Goal: Information Seeking & Learning: Learn about a topic

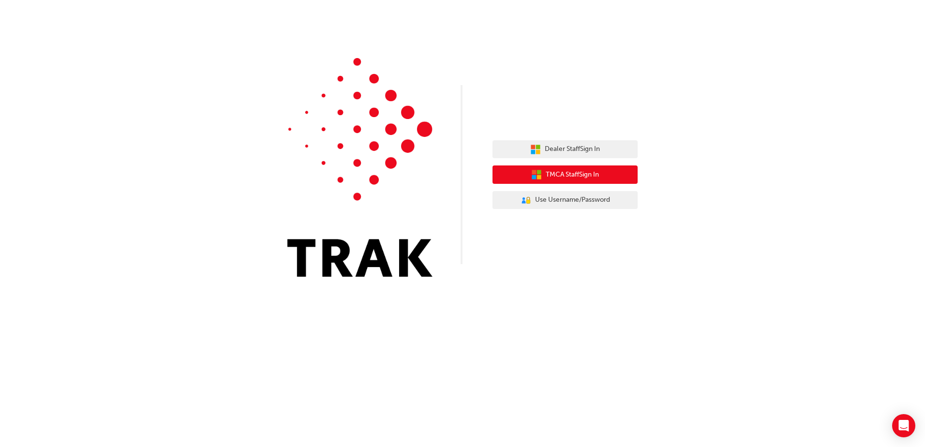
click at [608, 174] on button "TMCA Staff Sign In" at bounding box center [564, 174] width 145 height 18
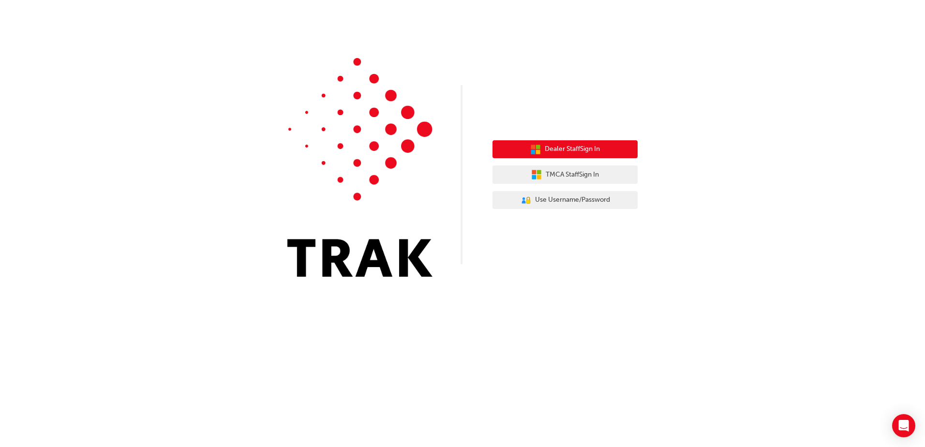
click at [562, 147] on span "Dealer Staff Sign In" at bounding box center [571, 149] width 55 height 11
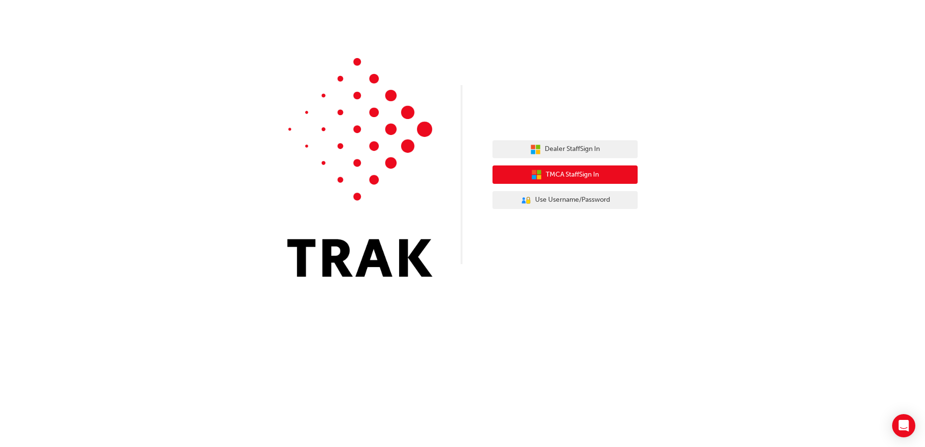
click at [459, 179] on span "TMCA Staff Sign In" at bounding box center [571, 174] width 53 height 11
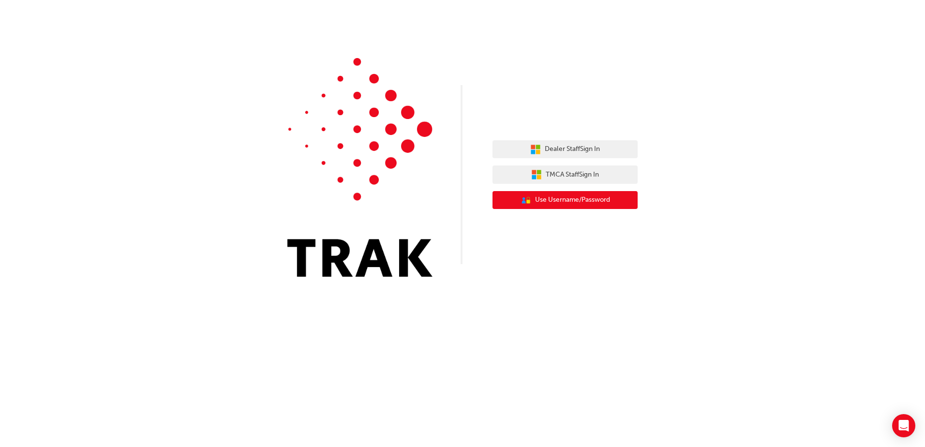
click at [559, 192] on button "User Authentication Icon - Blue Person, Gold Lock Use Username/Password" at bounding box center [564, 200] width 145 height 18
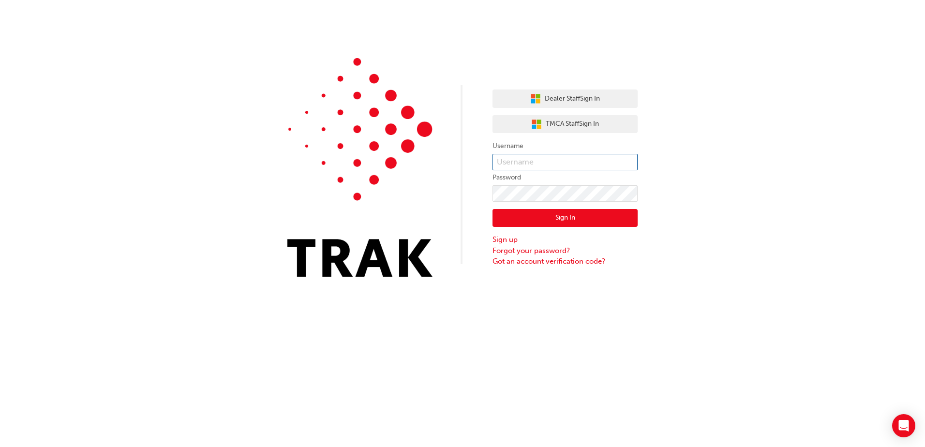
click at [551, 159] on input "text" at bounding box center [564, 162] width 145 height 16
type input "alan.zhu@canberratoyota.com.au"
click button "Sign In" at bounding box center [564, 218] width 145 height 18
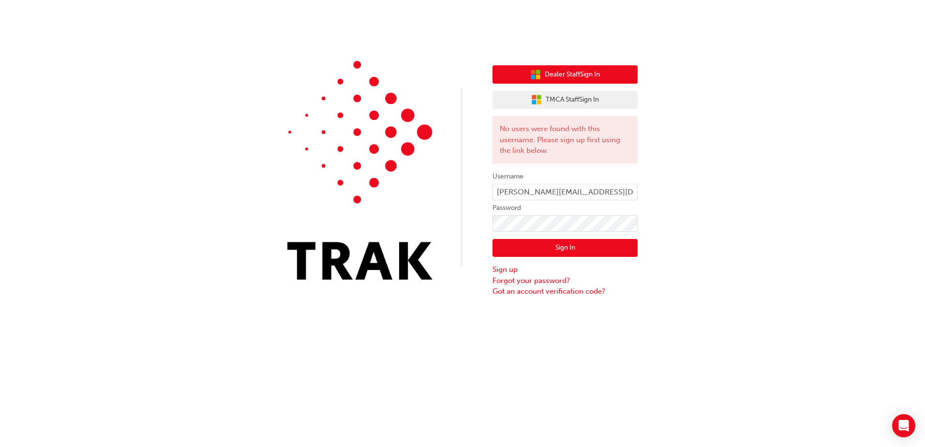
click at [564, 76] on span "Dealer Staff Sign In" at bounding box center [571, 74] width 55 height 11
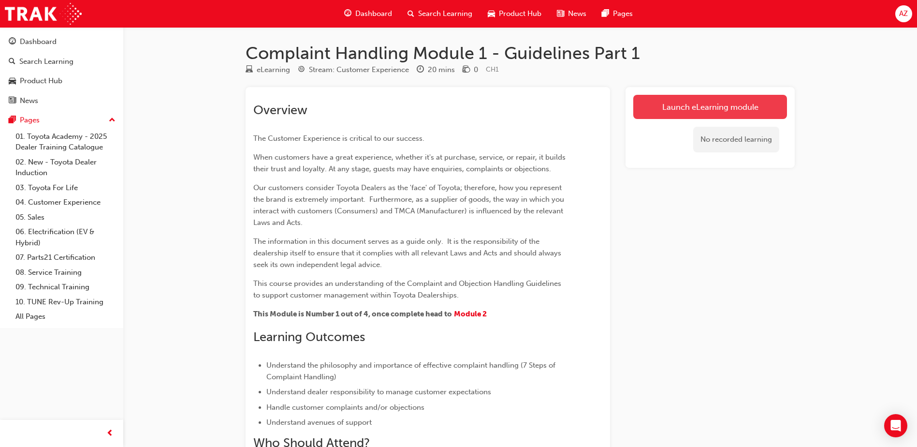
click at [681, 111] on link "Launch eLearning module" at bounding box center [710, 107] width 154 height 24
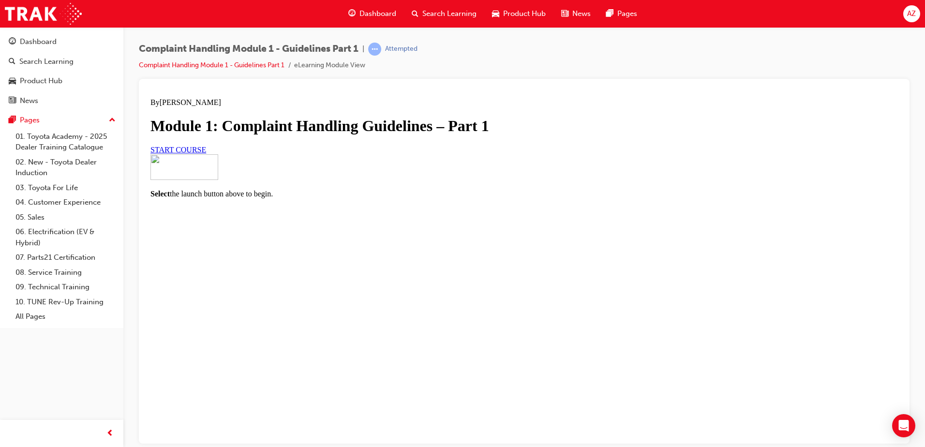
click at [206, 153] on link "START COURSE" at bounding box center [178, 149] width 56 height 8
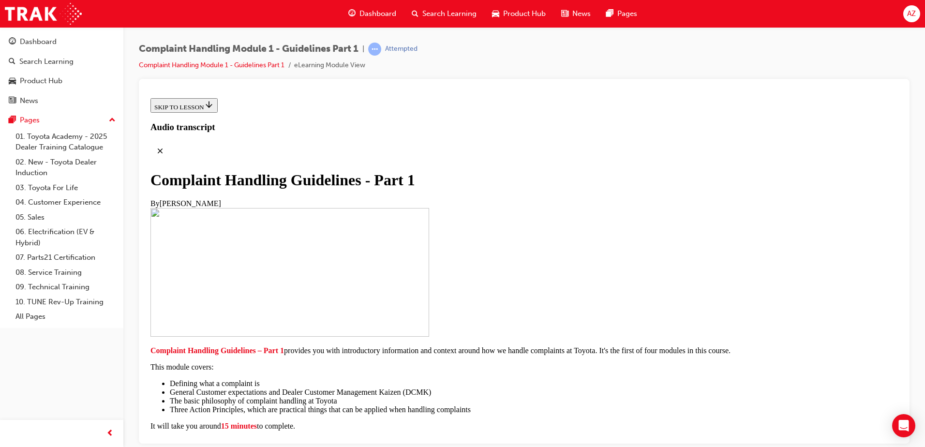
scroll to position [206, 0]
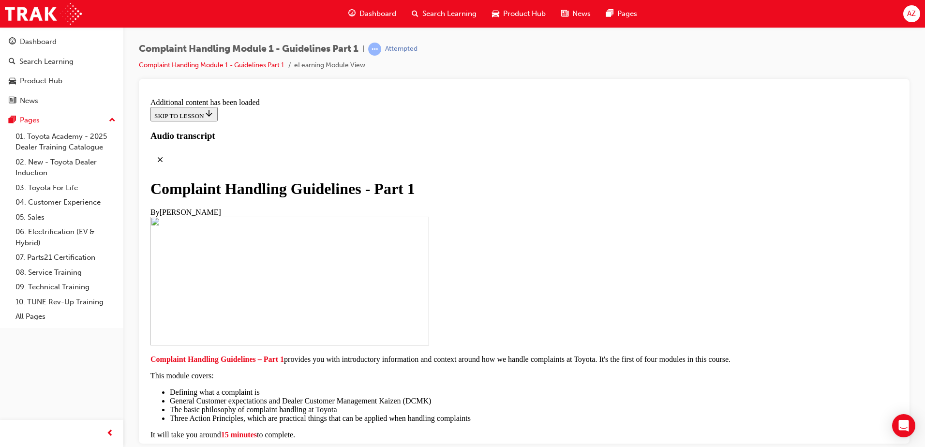
drag, startPoint x: 467, startPoint y: 270, endPoint x: 471, endPoint y: 268, distance: 5.0
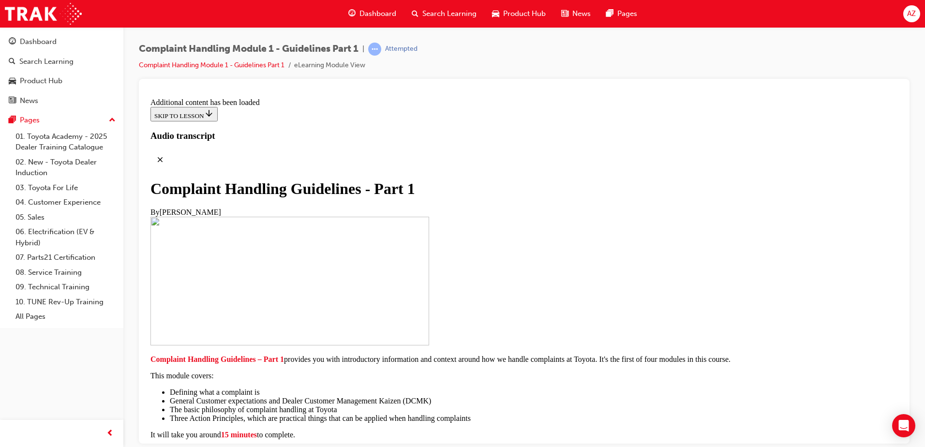
radio input "true"
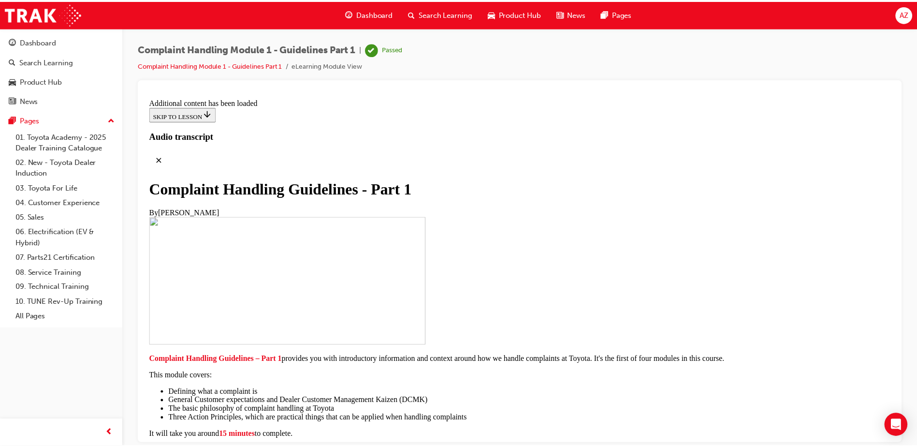
scroll to position [7149, 0]
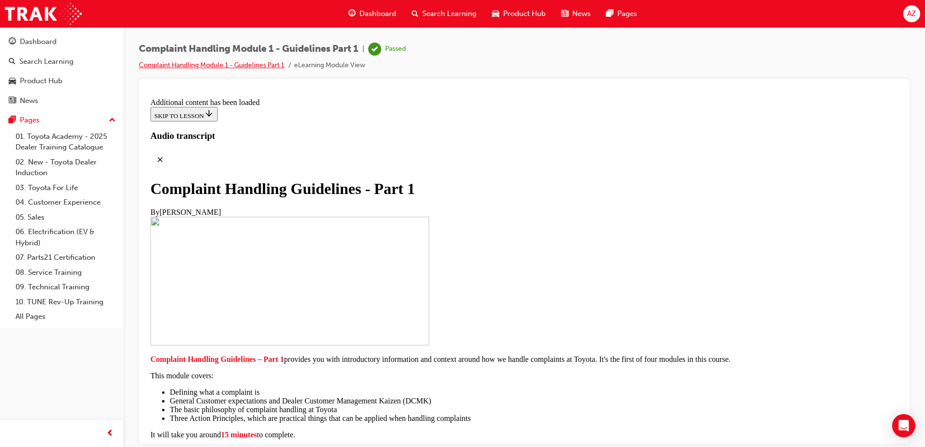
click at [232, 68] on link "Complaint Handling Module 1 - Guidelines Part 1" at bounding box center [212, 65] width 146 height 8
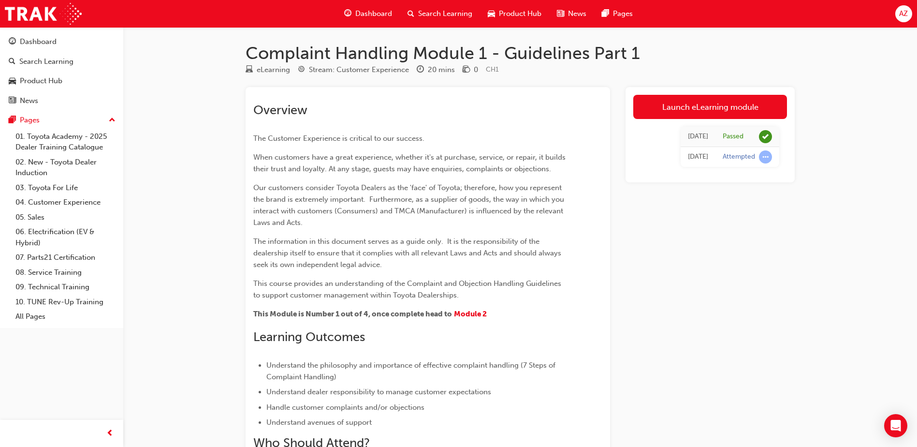
scroll to position [48, 0]
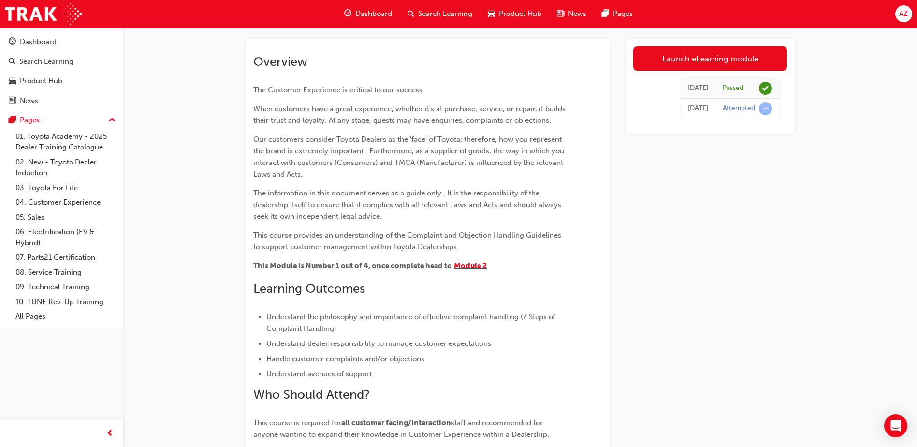
click at [480, 265] on span "Module 2" at bounding box center [470, 265] width 33 height 9
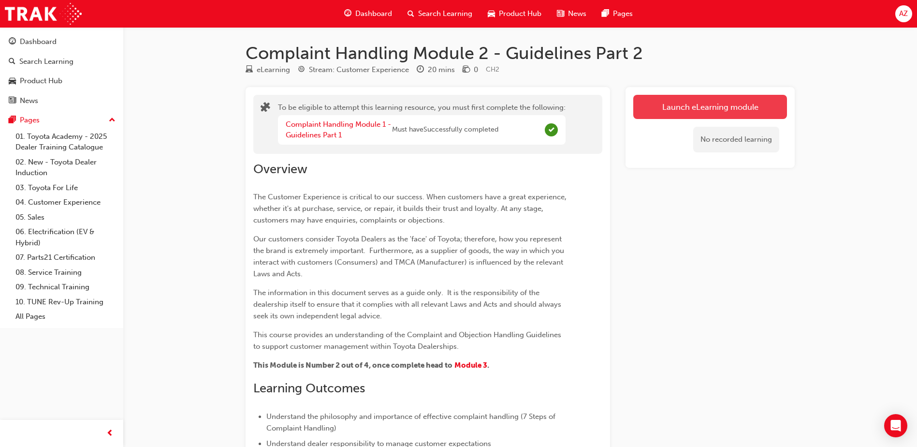
click at [707, 109] on button "Launch eLearning module" at bounding box center [710, 107] width 154 height 24
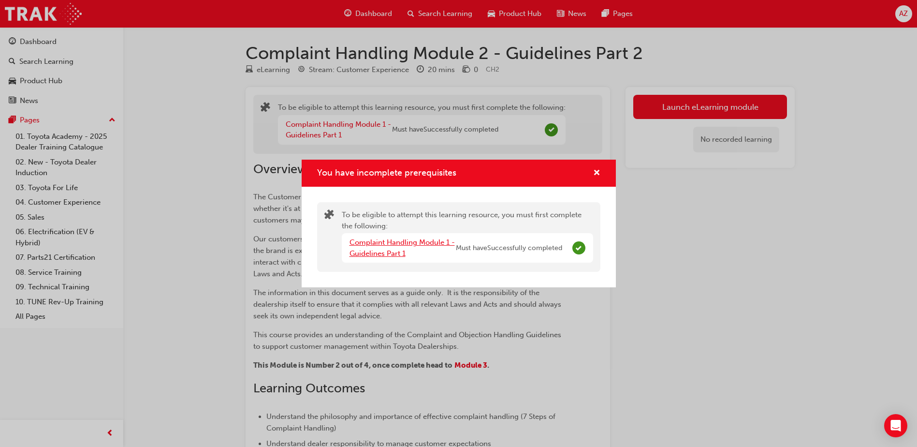
click at [415, 241] on link "Complaint Handling Module 1 - Guidelines Part 1" at bounding box center [402, 248] width 105 height 20
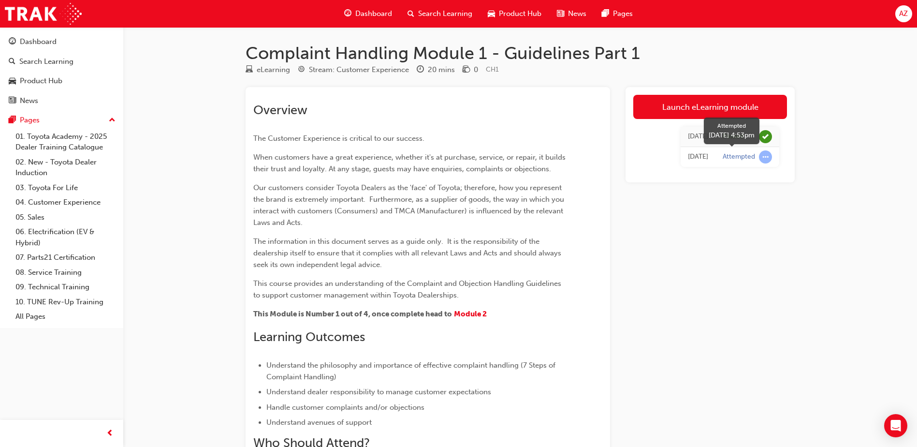
click at [727, 159] on div "Attempted" at bounding box center [739, 156] width 32 height 9
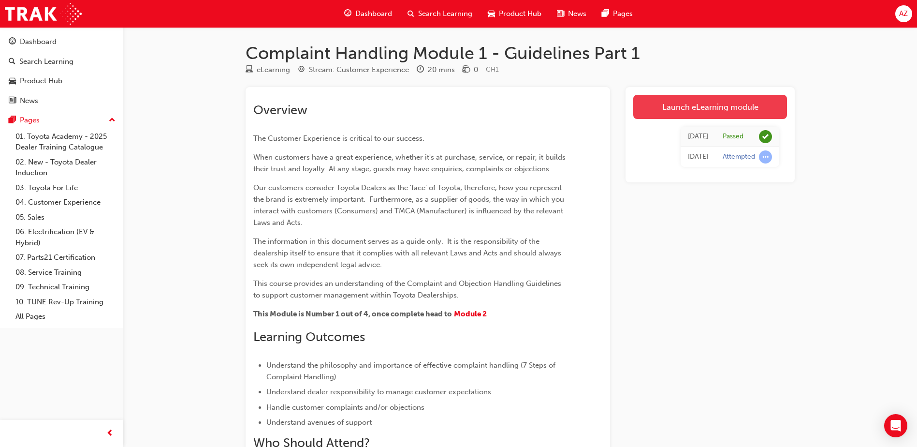
click at [722, 100] on link "Launch eLearning module" at bounding box center [710, 107] width 154 height 24
click at [471, 314] on span "Module 2" at bounding box center [470, 313] width 33 height 9
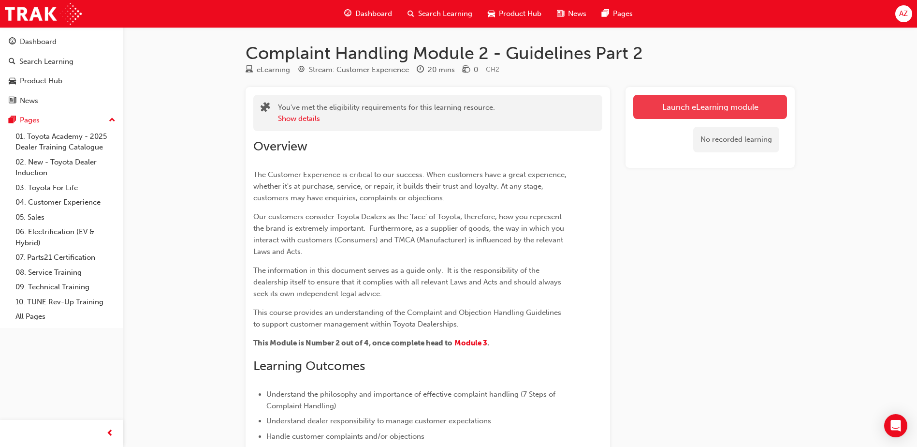
click at [684, 106] on link "Launch eLearning module" at bounding box center [710, 107] width 154 height 24
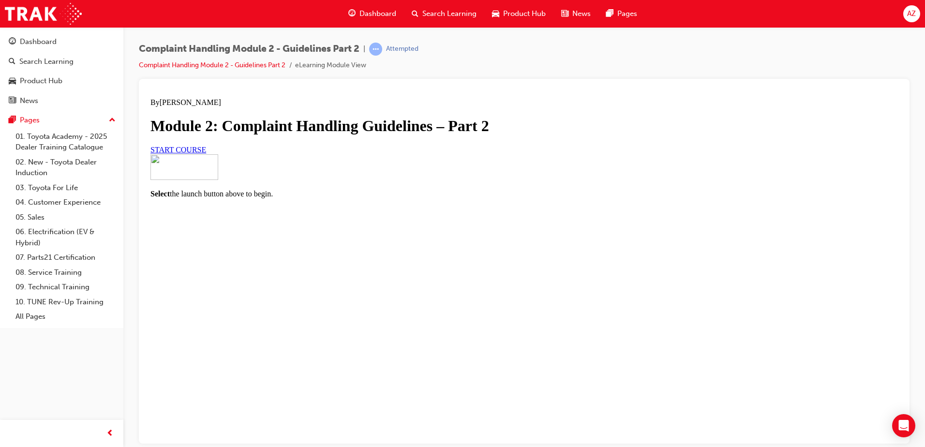
click at [206, 153] on span "START COURSE" at bounding box center [178, 149] width 56 height 8
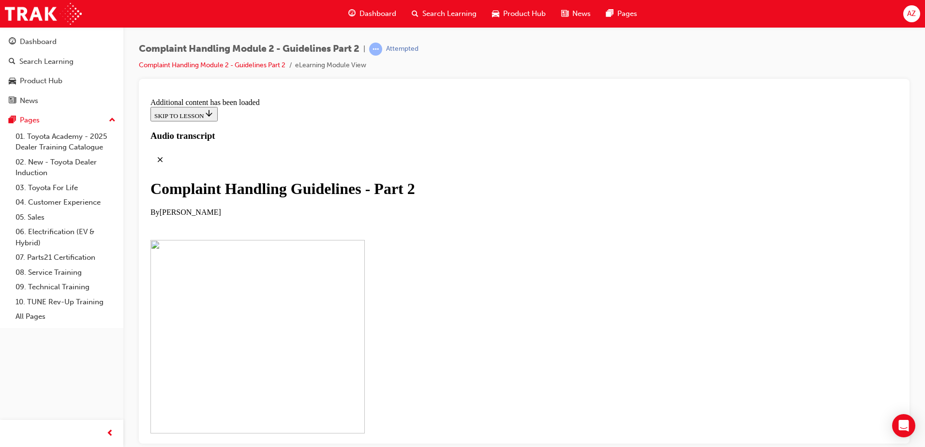
scroll to position [1686, 0]
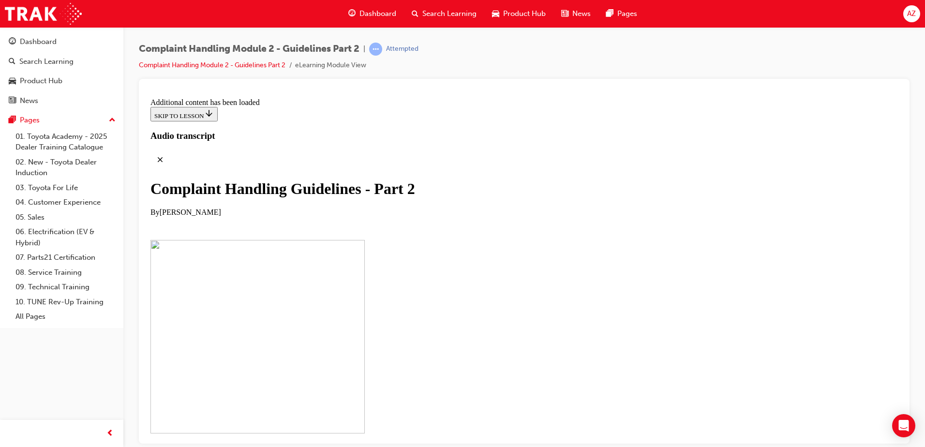
radio input "true"
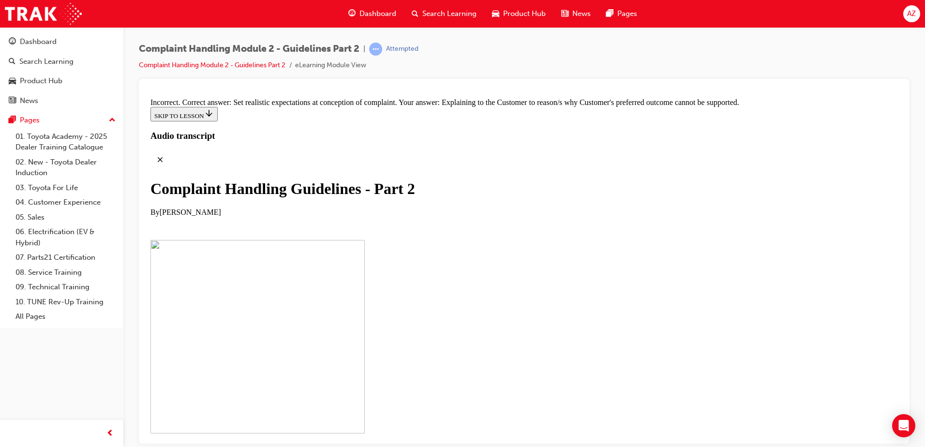
scroll to position [7380, 0]
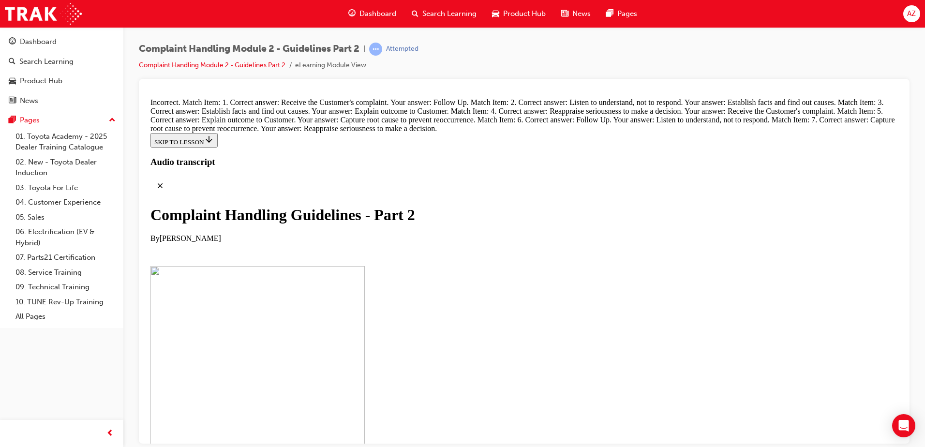
scroll to position [7444, 0]
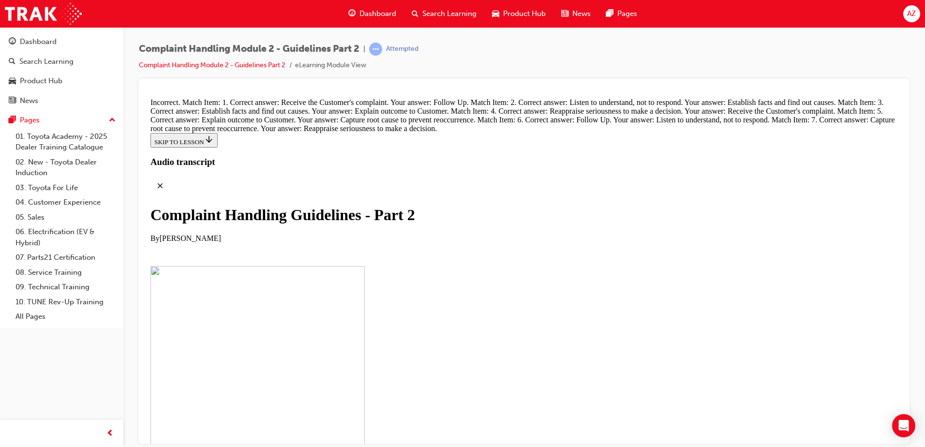
checkbox input "true"
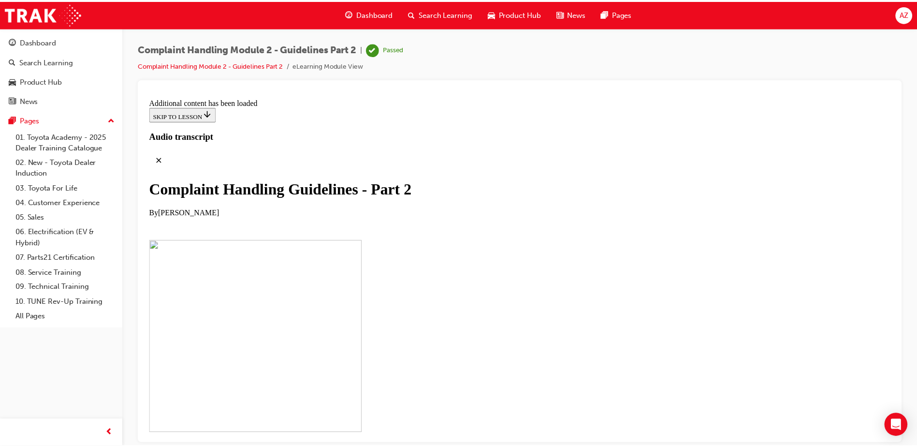
scroll to position [7904, 0]
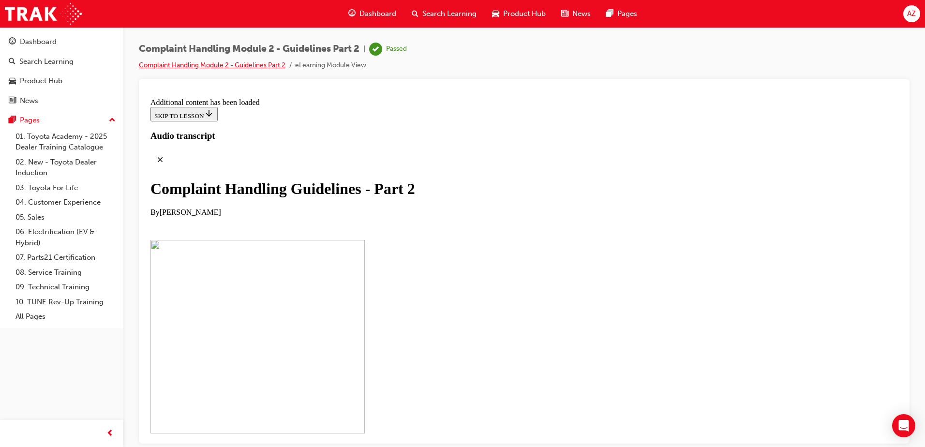
click at [277, 67] on link "Complaint Handling Module 2 - Guidelines Part 2" at bounding box center [212, 65] width 147 height 8
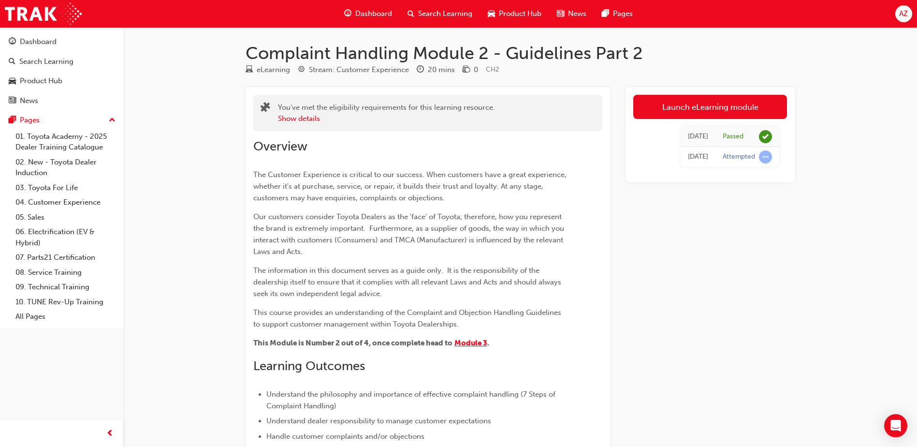
click at [486, 342] on span "Module 3" at bounding box center [471, 342] width 33 height 9
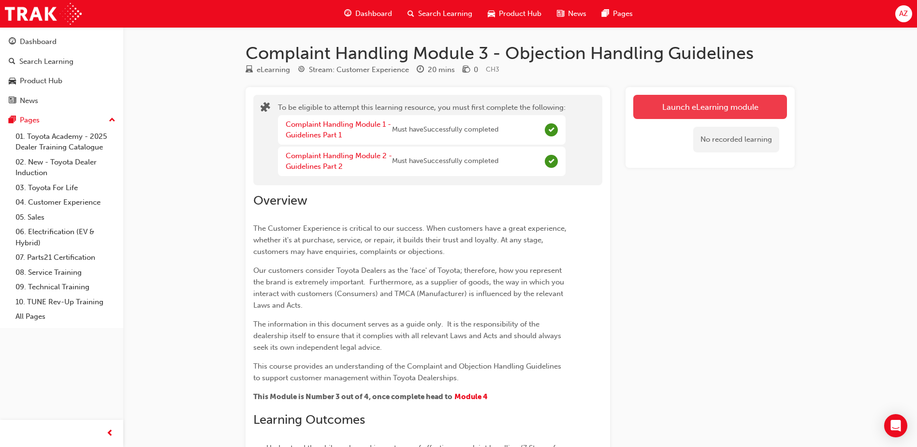
click at [707, 96] on button "Launch eLearning module" at bounding box center [710, 107] width 154 height 24
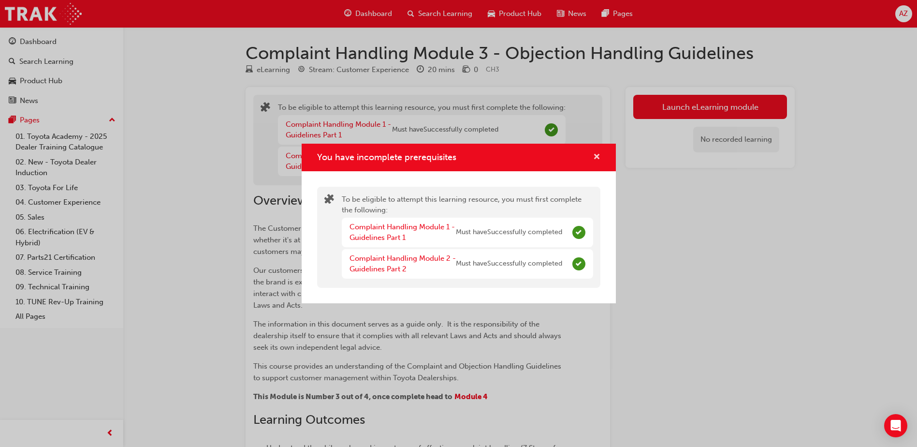
click at [599, 158] on span "cross-icon" at bounding box center [596, 157] width 7 height 9
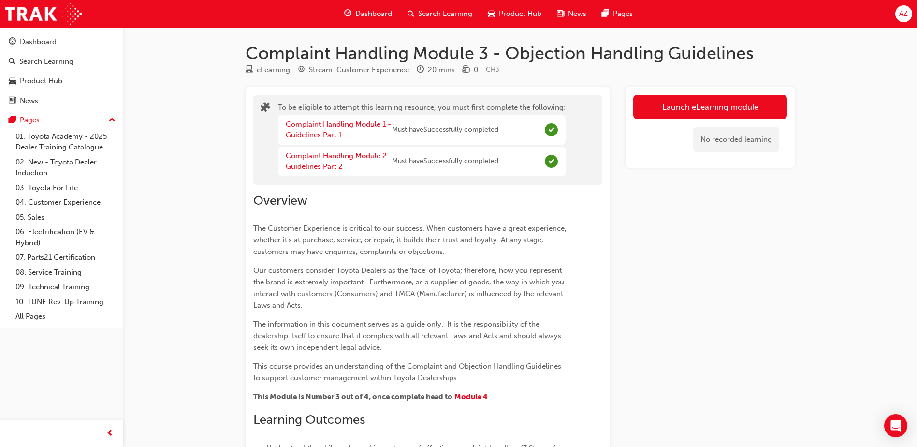
click at [633, 220] on div "Launch eLearning module No recorded learning" at bounding box center [710, 348] width 169 height 523
click at [669, 203] on div "Launch eLearning module No recorded learning" at bounding box center [710, 348] width 169 height 523
click at [346, 125] on link "Complaint Handling Module 1 - Guidelines Part 1" at bounding box center [338, 130] width 105 height 20
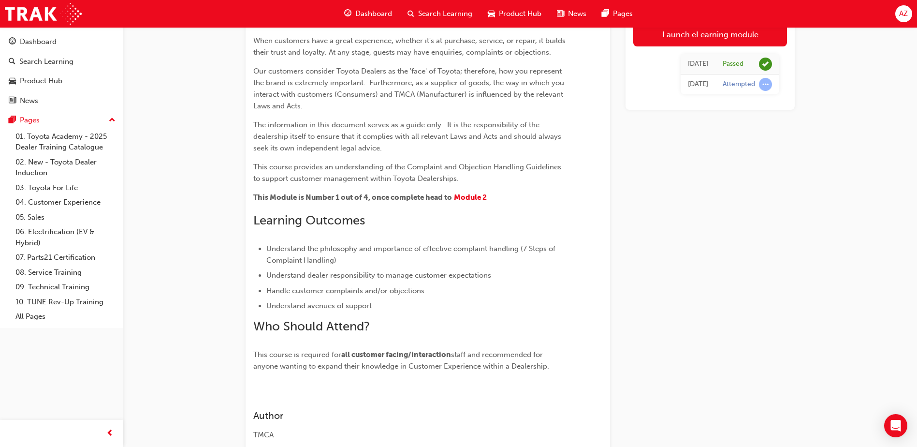
scroll to position [180, 0]
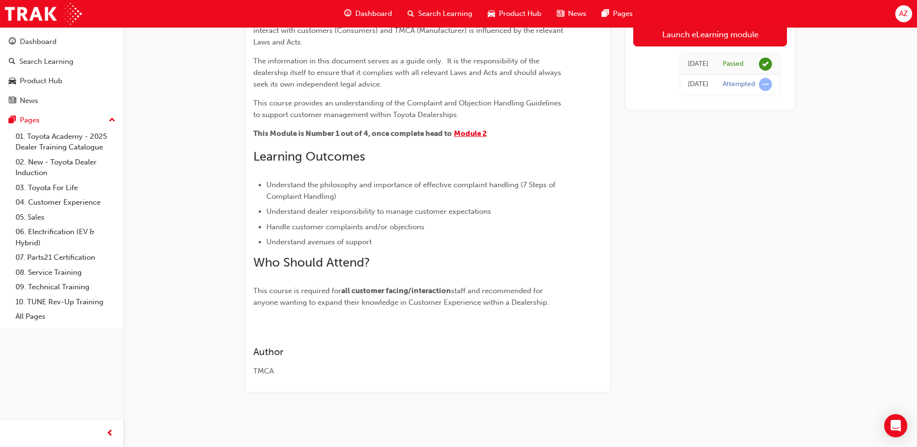
click at [478, 134] on span "Module 2" at bounding box center [470, 133] width 33 height 9
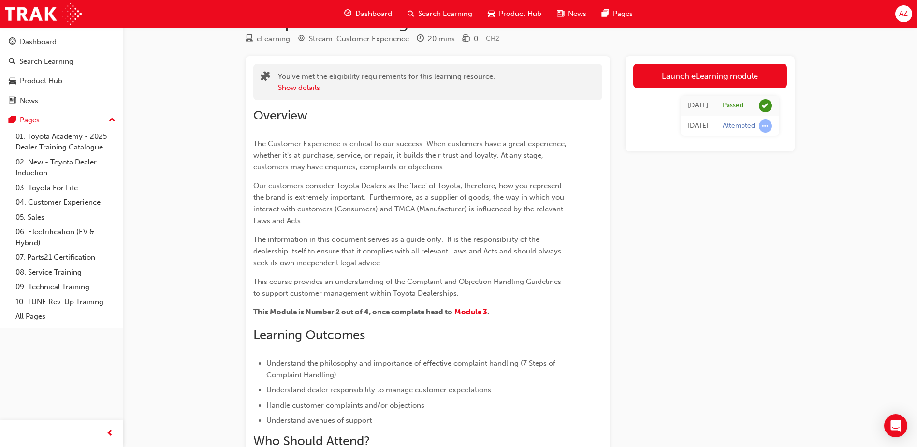
scroll to position [48, 0]
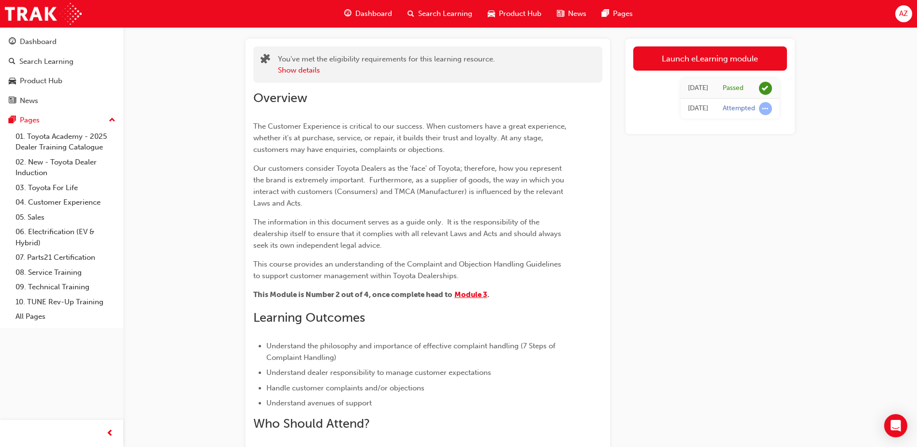
click at [483, 298] on span "Module 3" at bounding box center [471, 294] width 33 height 9
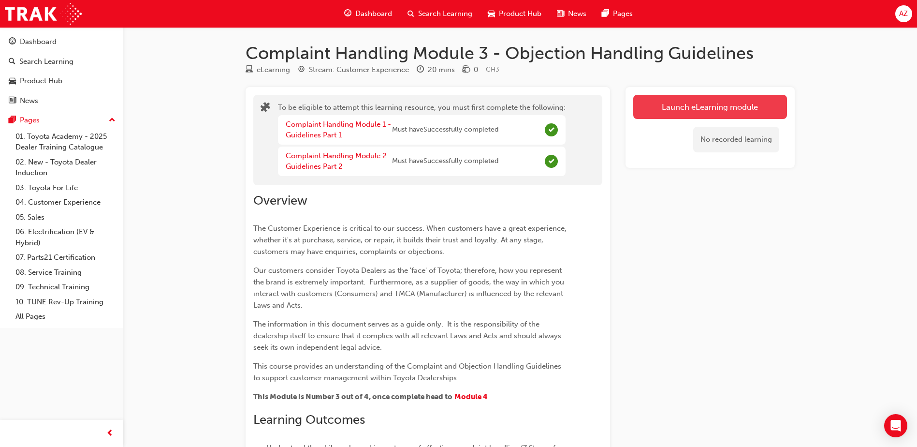
click at [679, 111] on button "Launch eLearning module" at bounding box center [710, 107] width 154 height 24
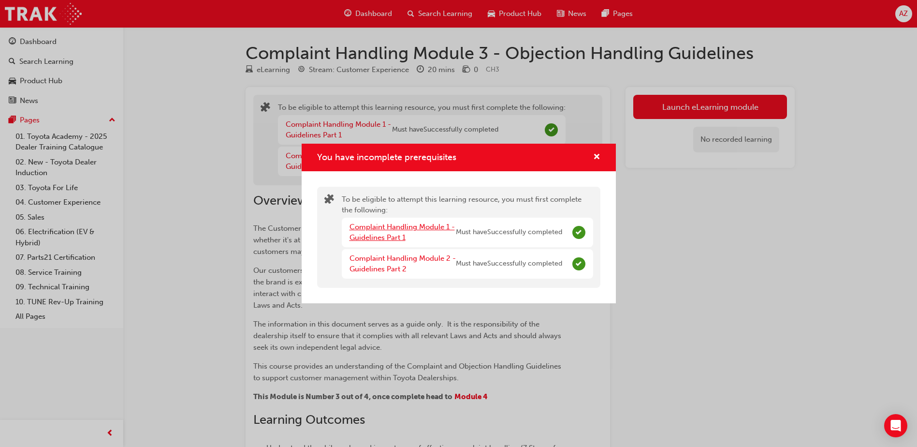
click at [402, 227] on link "Complaint Handling Module 1 - Guidelines Part 1" at bounding box center [402, 232] width 105 height 20
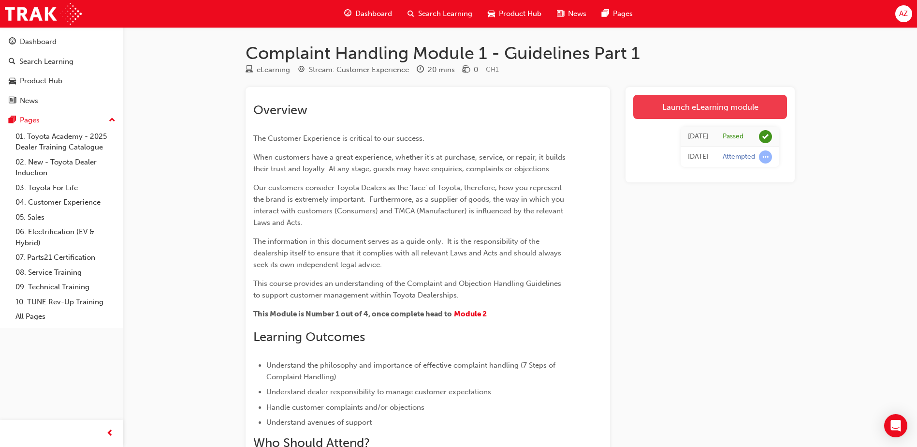
click at [705, 105] on link "Launch eLearning module" at bounding box center [710, 107] width 154 height 24
click at [466, 317] on span "Module 2" at bounding box center [470, 313] width 33 height 9
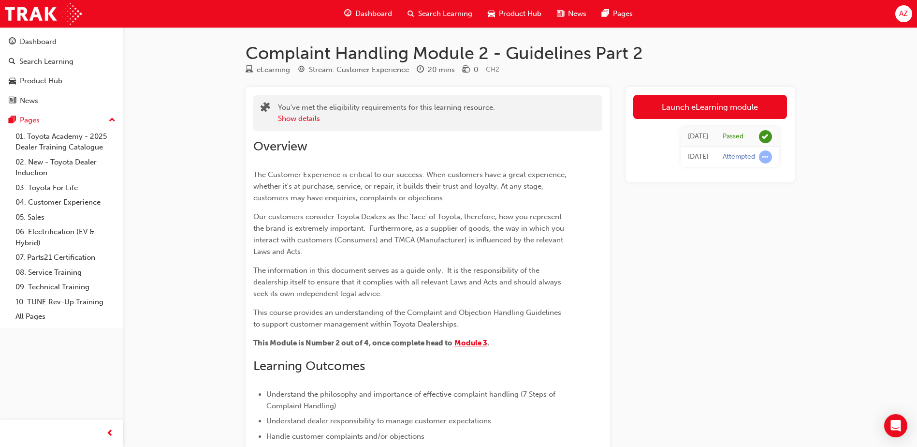
click at [468, 341] on span "Module 3" at bounding box center [471, 342] width 33 height 9
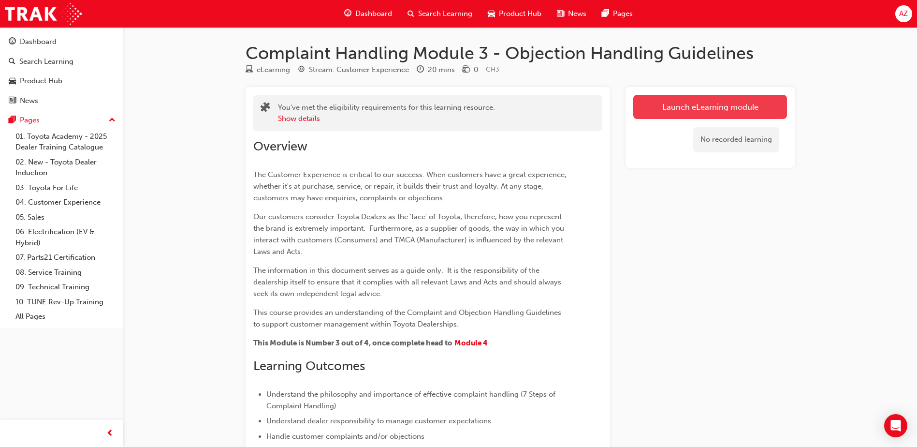
click at [685, 107] on link "Launch eLearning module" at bounding box center [710, 107] width 154 height 24
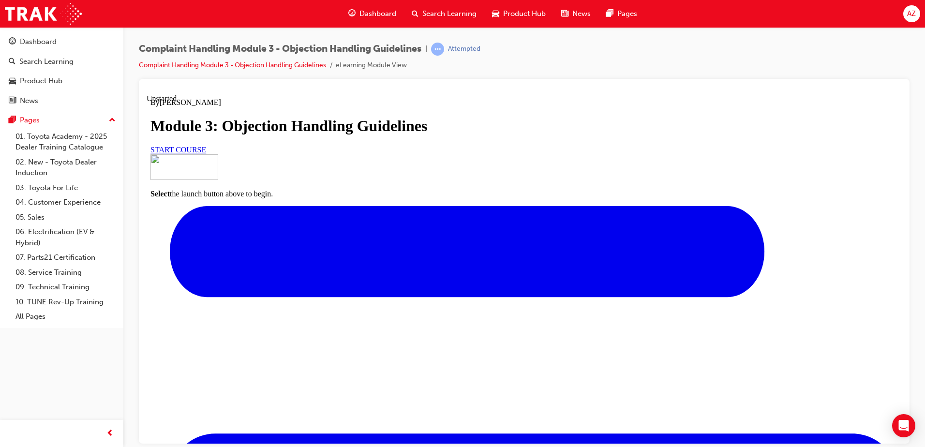
click at [206, 153] on span "START COURSE" at bounding box center [178, 149] width 56 height 8
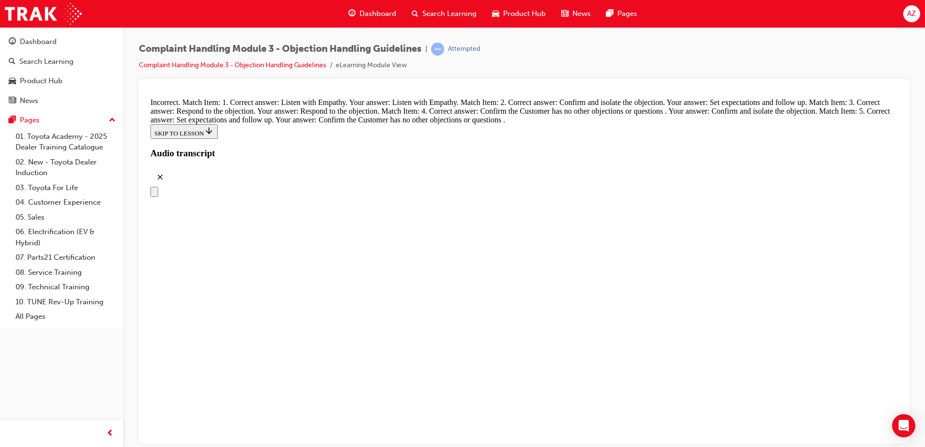
scroll to position [4092, 0]
radio input "true"
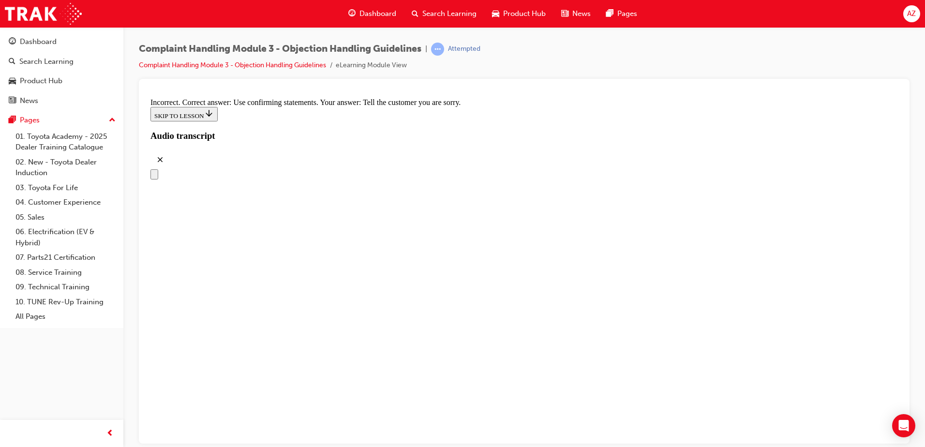
scroll to position [4527, 0]
radio input "true"
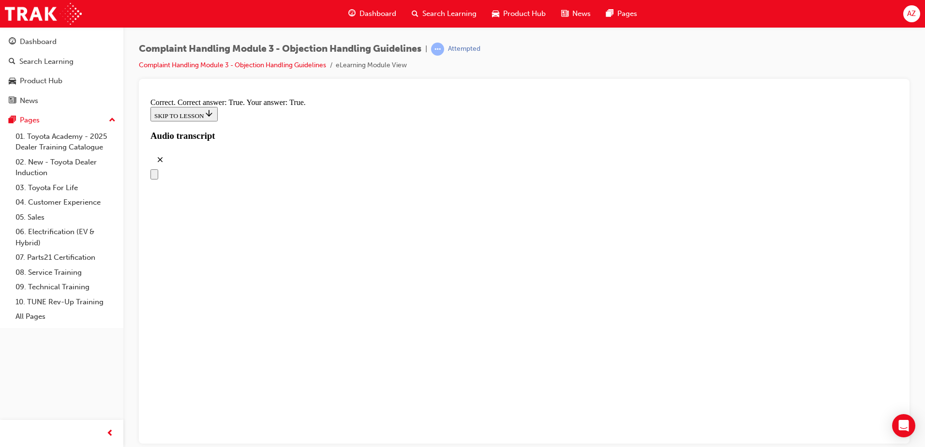
checkbox input "true"
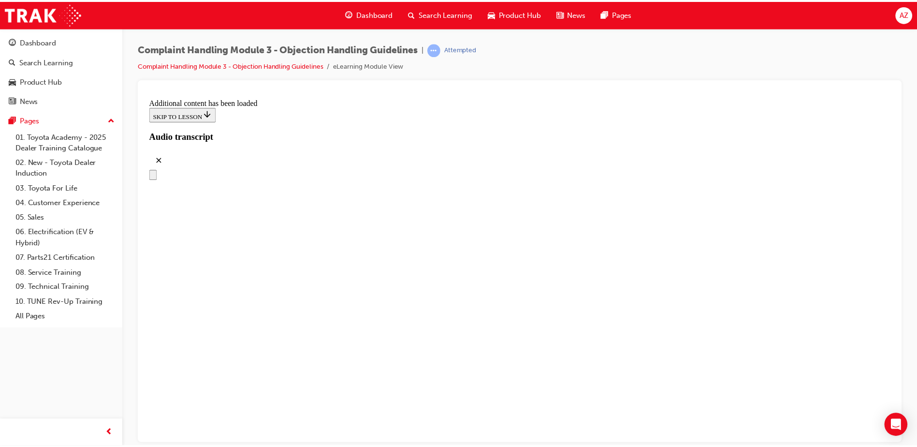
scroll to position [5540, 0]
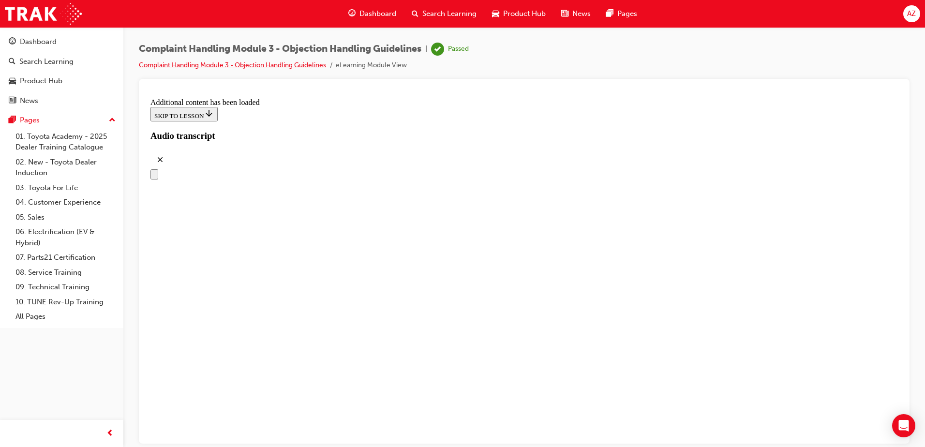
click at [300, 63] on link "Complaint Handling Module 3 - Objection Handling Guidelines" at bounding box center [232, 65] width 187 height 8
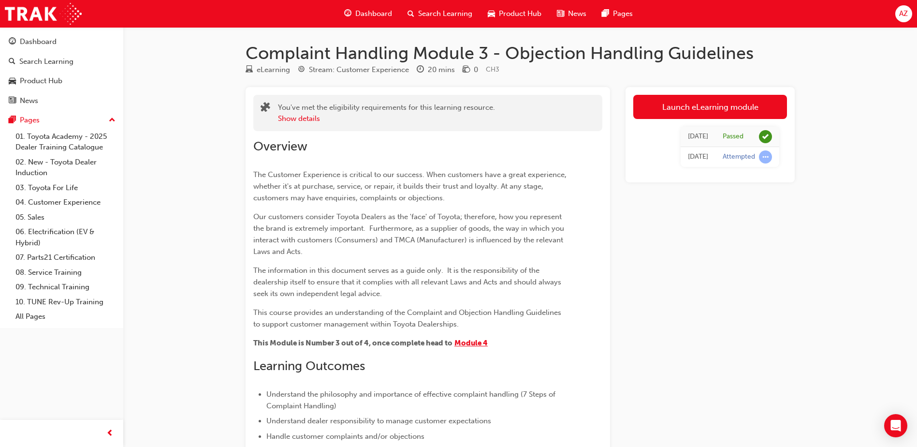
click at [481, 341] on span "Module 4" at bounding box center [471, 342] width 33 height 9
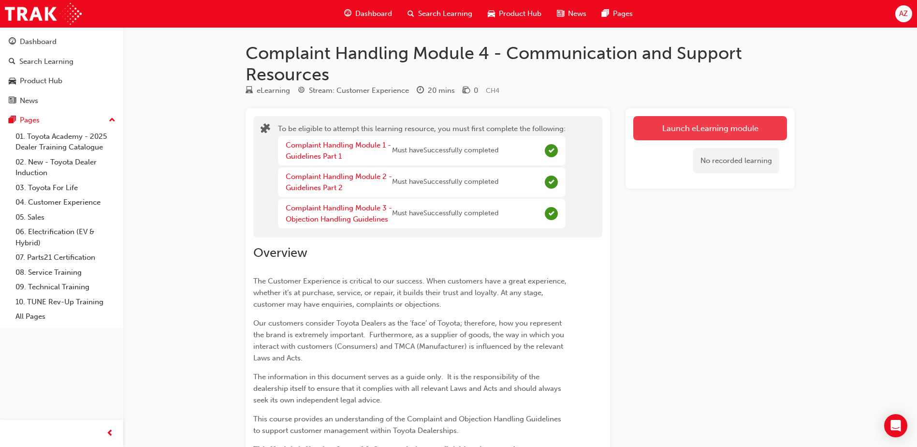
click at [705, 129] on button "Launch eLearning module" at bounding box center [710, 128] width 154 height 24
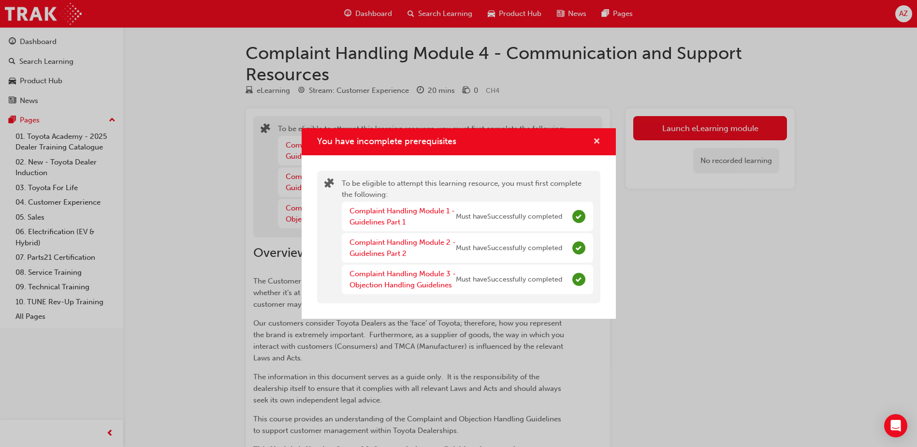
click at [597, 138] on span "cross-icon" at bounding box center [596, 142] width 7 height 9
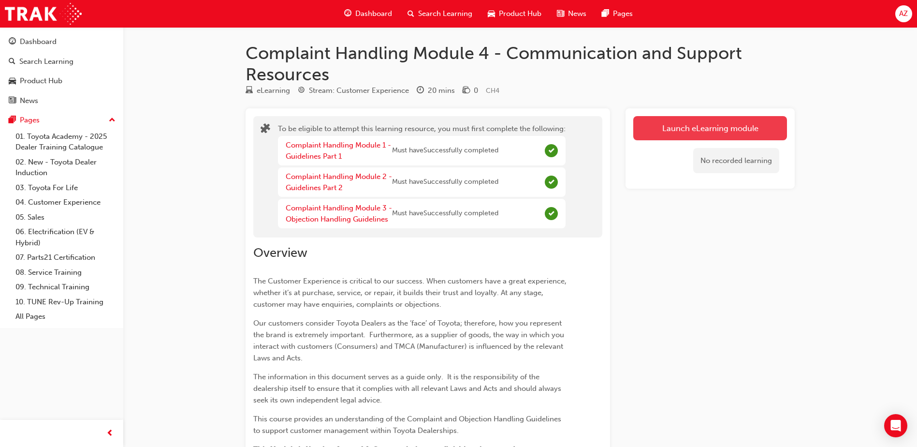
click at [720, 128] on button "Launch eLearning module" at bounding box center [710, 128] width 154 height 24
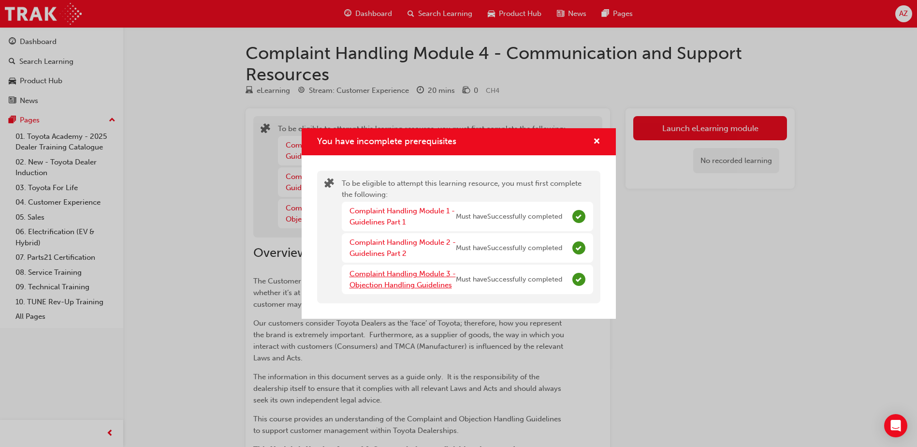
click at [427, 275] on link "Complaint Handling Module 3 - Objection Handling Guidelines" at bounding box center [403, 279] width 106 height 20
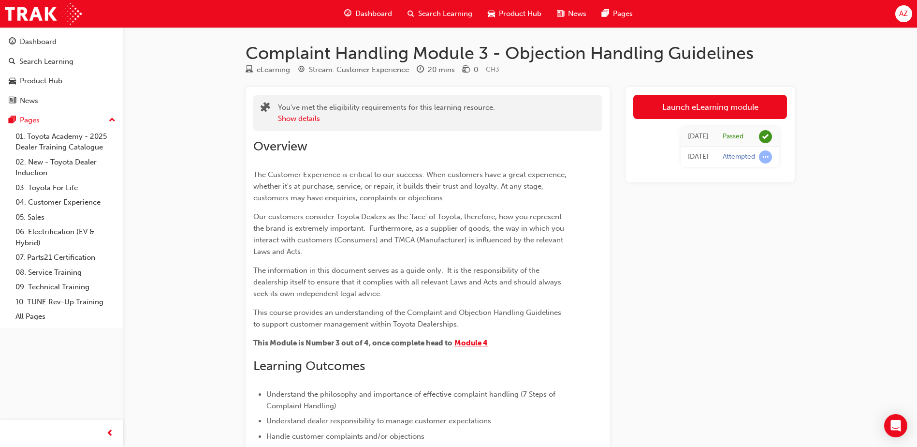
click at [480, 343] on span "Module 4" at bounding box center [471, 342] width 33 height 9
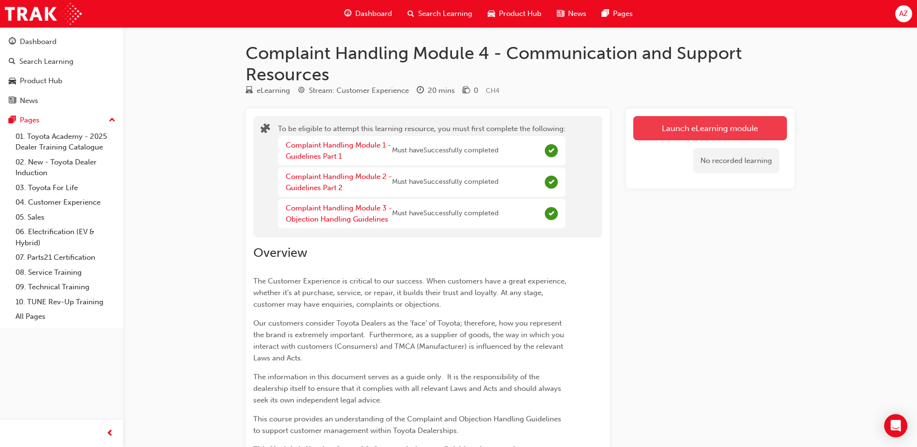
click at [699, 122] on button "Launch eLearning module" at bounding box center [710, 128] width 154 height 24
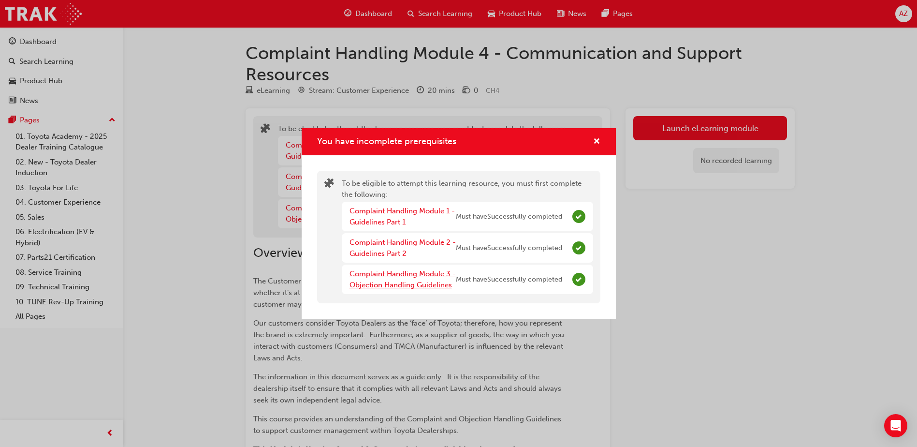
click at [424, 285] on link "Complaint Handling Module 3 - Objection Handling Guidelines" at bounding box center [403, 279] width 106 height 20
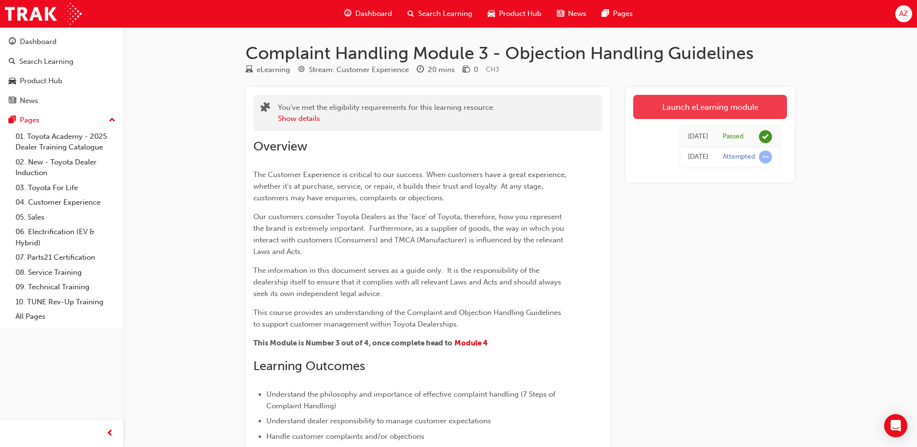
click at [719, 114] on link "Launch eLearning module" at bounding box center [710, 107] width 154 height 24
click at [467, 342] on span "Module 4" at bounding box center [471, 342] width 33 height 9
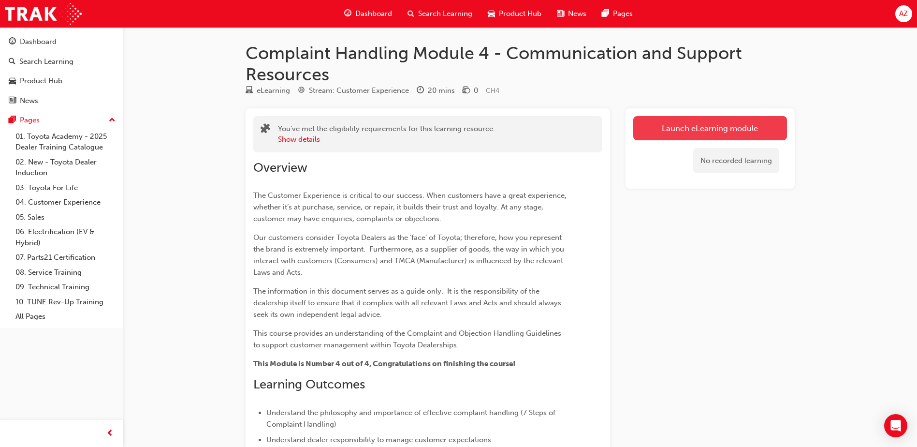
click at [696, 129] on link "Launch eLearning module" at bounding box center [710, 128] width 154 height 24
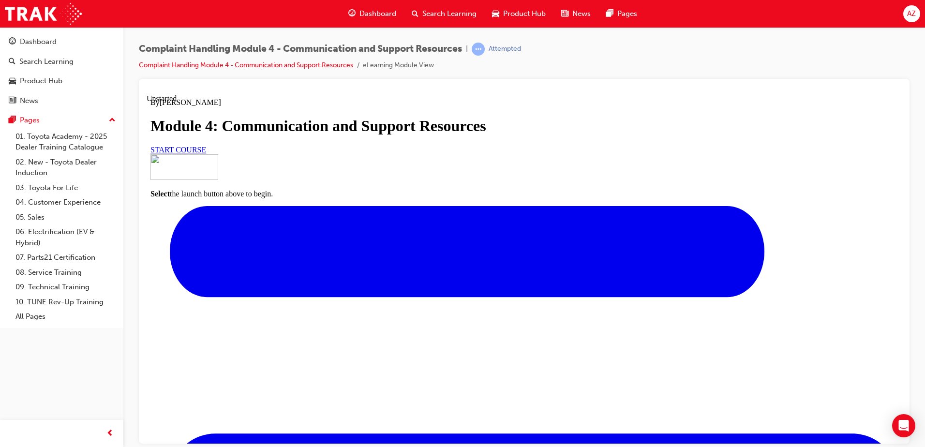
scroll to position [108, 0]
click at [206, 153] on link "START COURSE" at bounding box center [178, 149] width 56 height 8
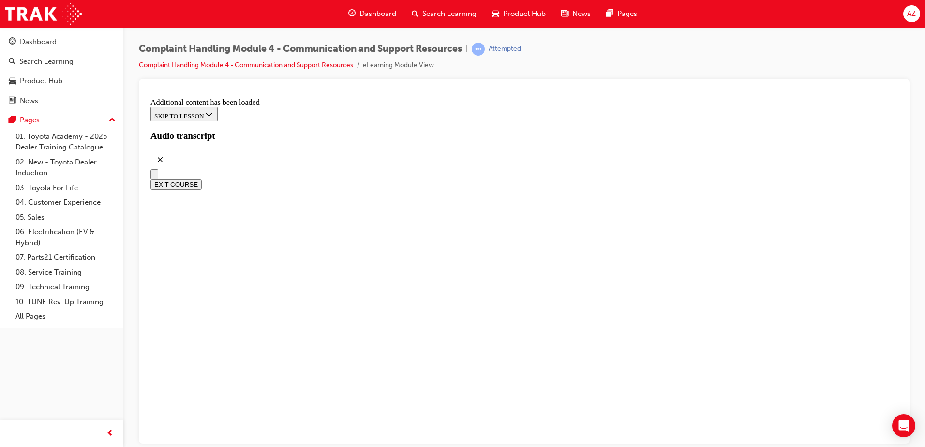
radio input "true"
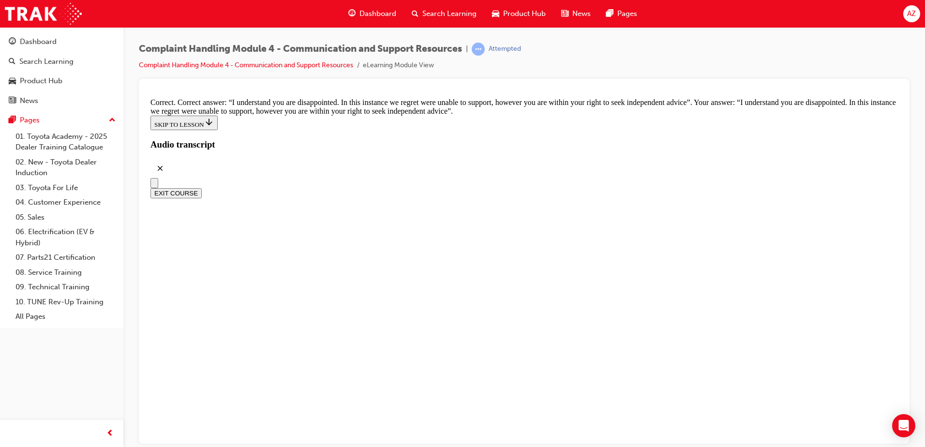
checkbox input "true"
drag, startPoint x: 533, startPoint y: 160, endPoint x: 533, endPoint y: 188, distance: 28.0
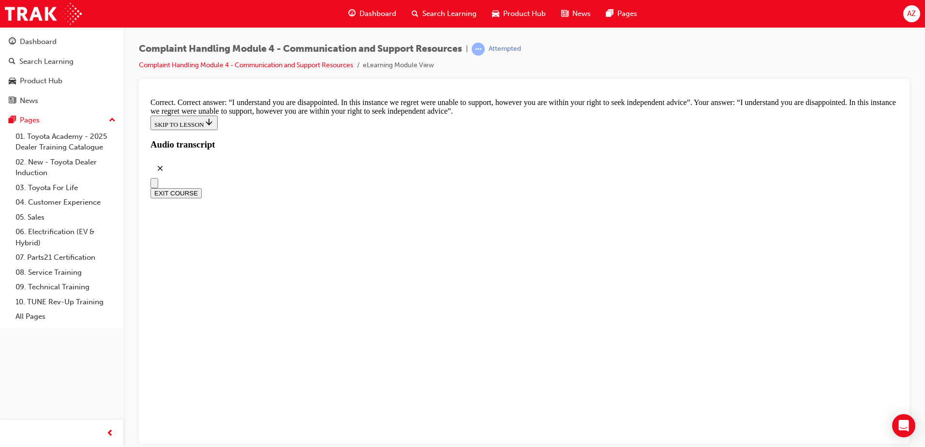
checkbox input "true"
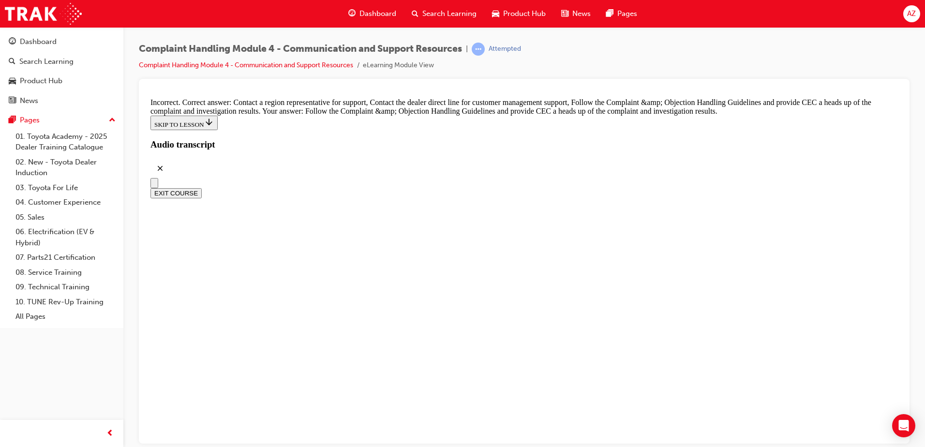
scroll to position [7223, 0]
radio input "true"
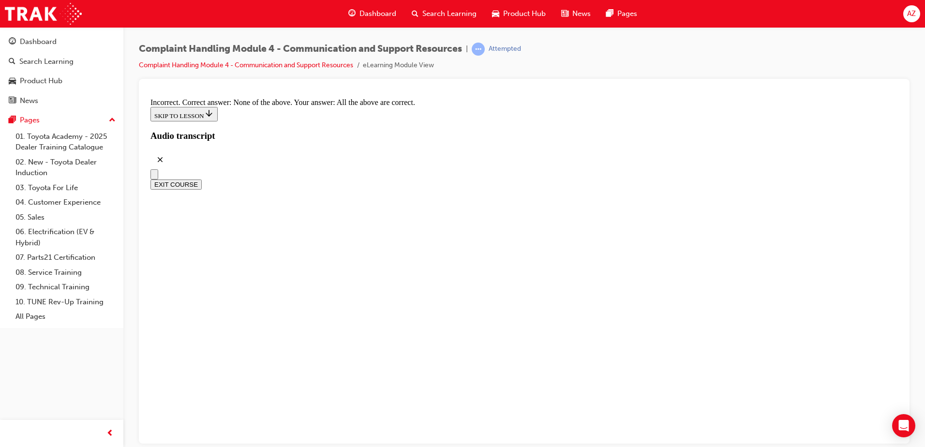
scroll to position [7355, 0]
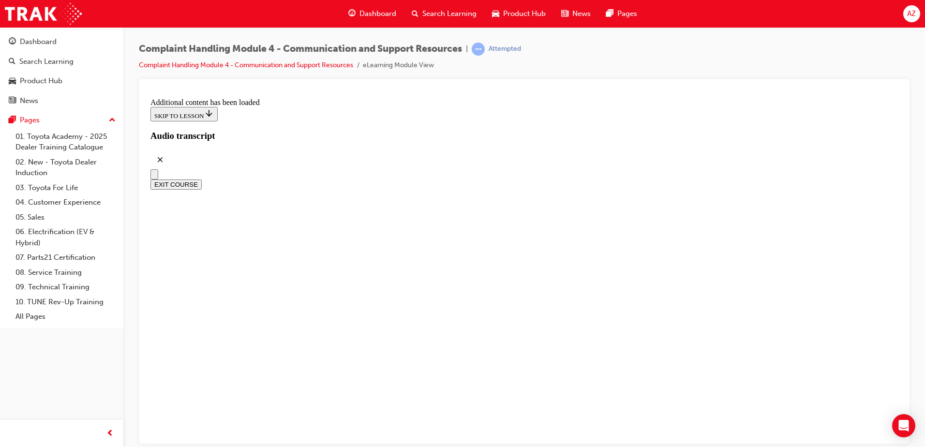
scroll to position [8415, 0]
click at [202, 179] on button "EXIT COURSE" at bounding box center [175, 184] width 51 height 10
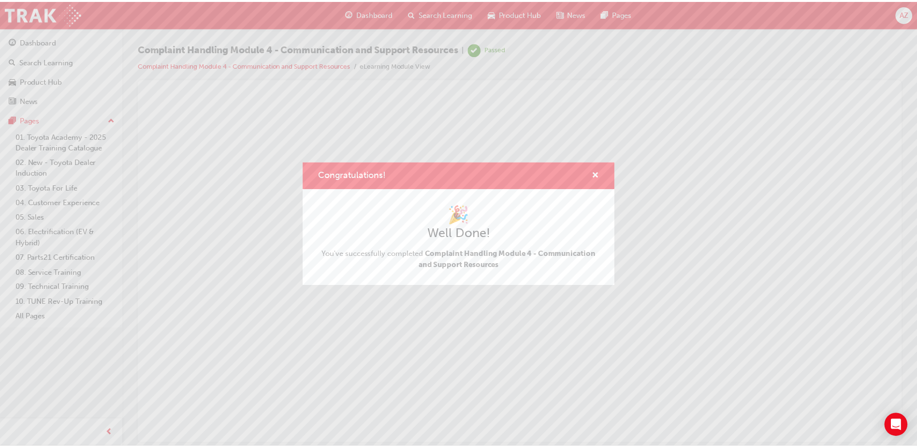
scroll to position [0, 0]
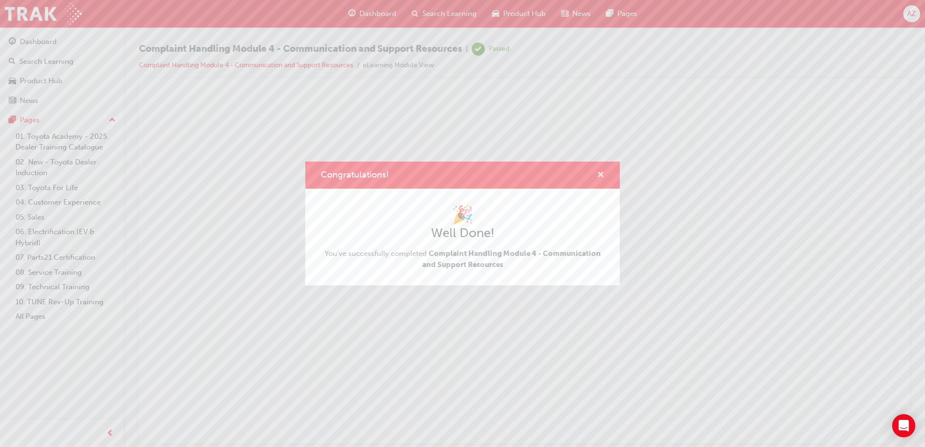
click at [599, 175] on span "cross-icon" at bounding box center [600, 175] width 7 height 9
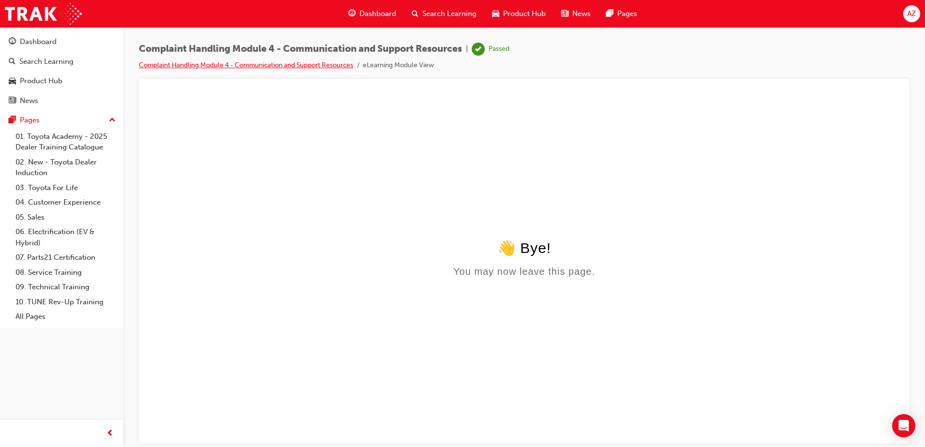
click at [326, 66] on link "Complaint Handling Module 4 - Communication and Support Resources" at bounding box center [246, 65] width 214 height 8
